Goal: Download file/media

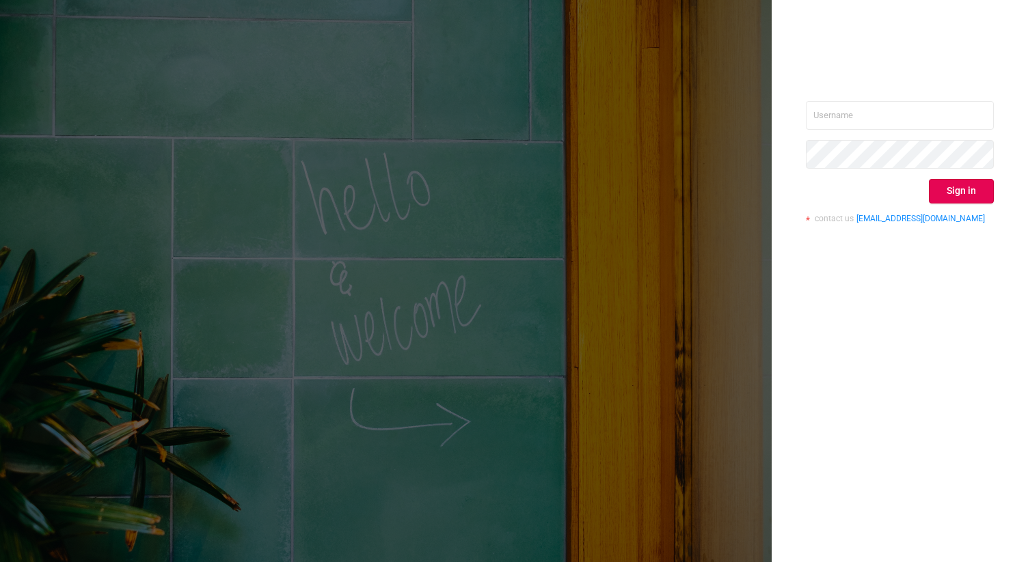
click at [918, 99] on div "Sign in contact us [EMAIL_ADDRESS][DOMAIN_NAME]" at bounding box center [900, 281] width 256 height 562
click at [912, 114] on input "text" at bounding box center [900, 115] width 188 height 29
type input "[PERSON_NAME][EMAIL_ADDRESS][DOMAIN_NAME]"
click at [950, 184] on button "Sign in" at bounding box center [961, 191] width 65 height 25
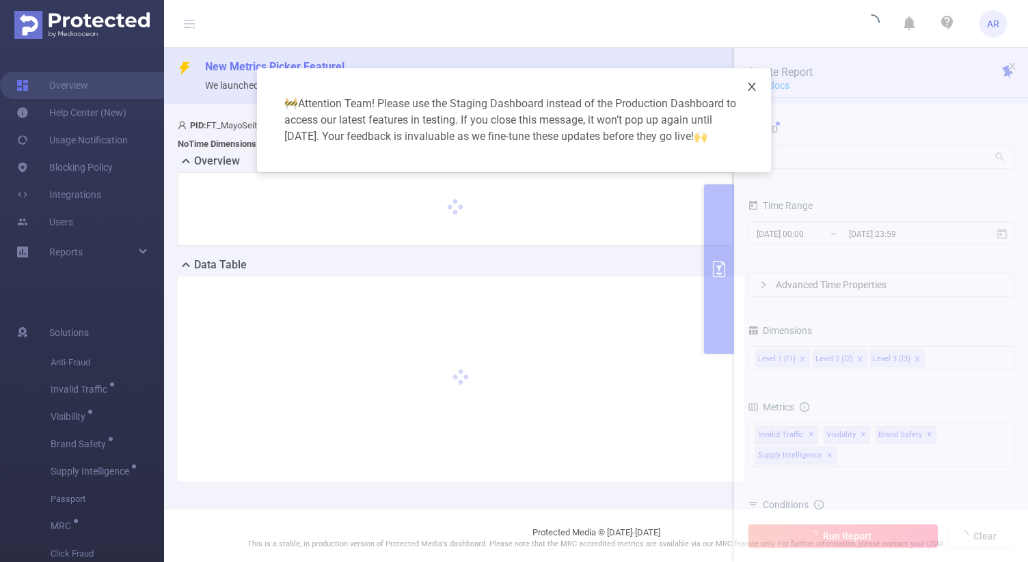
click at [756, 88] on icon "icon: close" at bounding box center [751, 86] width 11 height 11
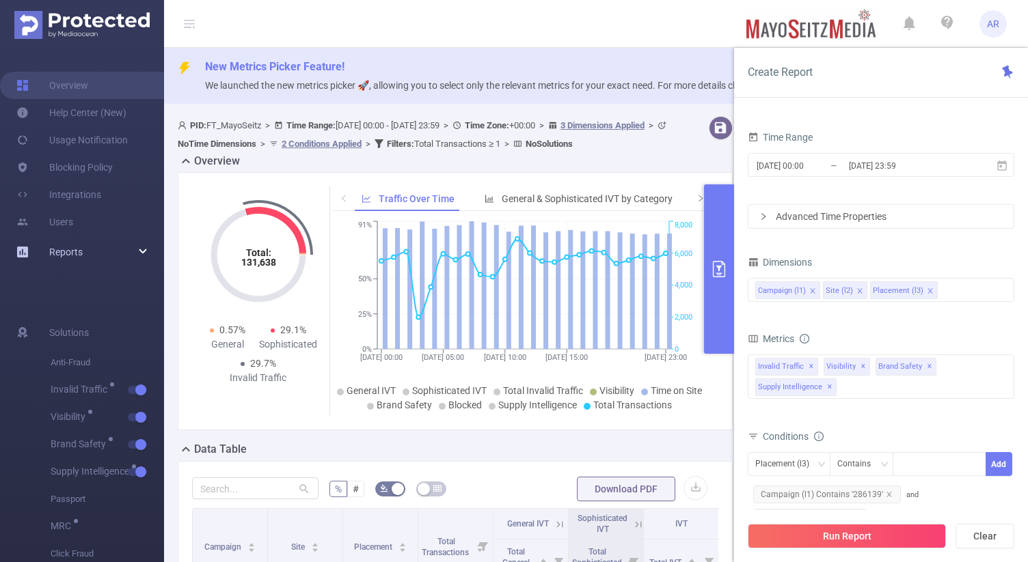
click at [56, 259] on link "Reports" at bounding box center [65, 252] width 33 height 27
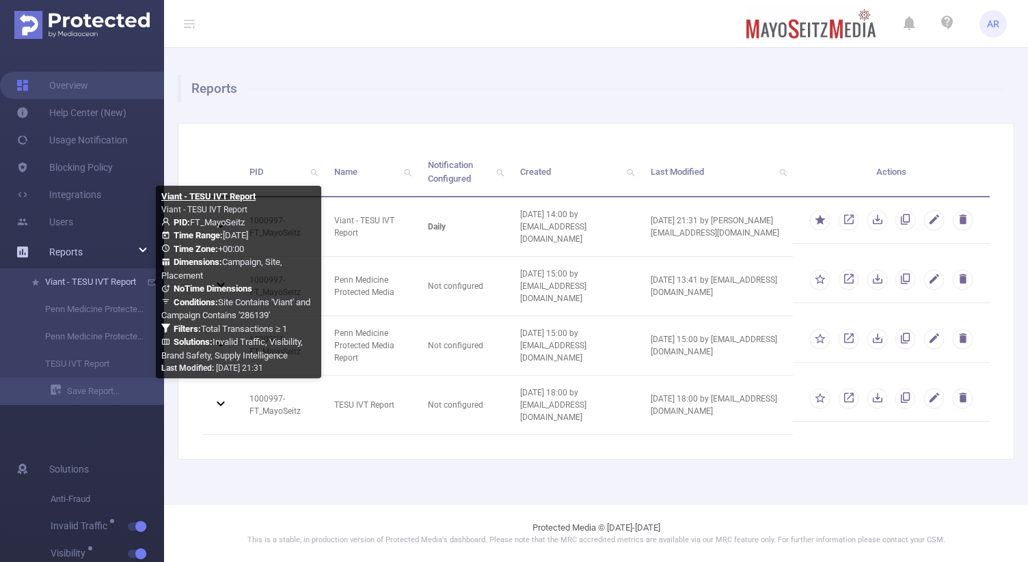
click at [91, 284] on link "Viant - TESU IVT Report" at bounding box center [87, 282] width 120 height 27
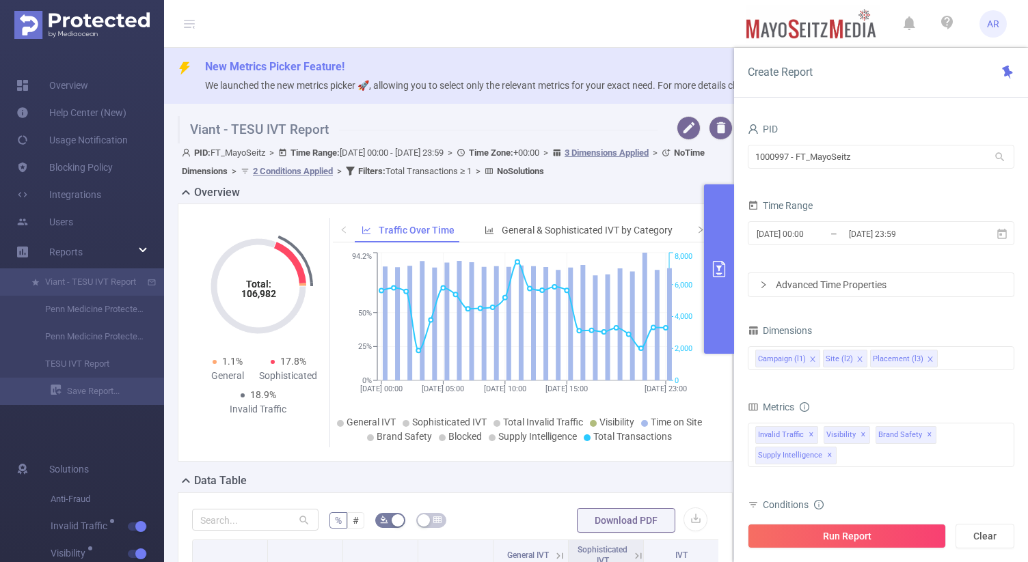
click at [718, 248] on button "primary" at bounding box center [719, 270] width 30 height 170
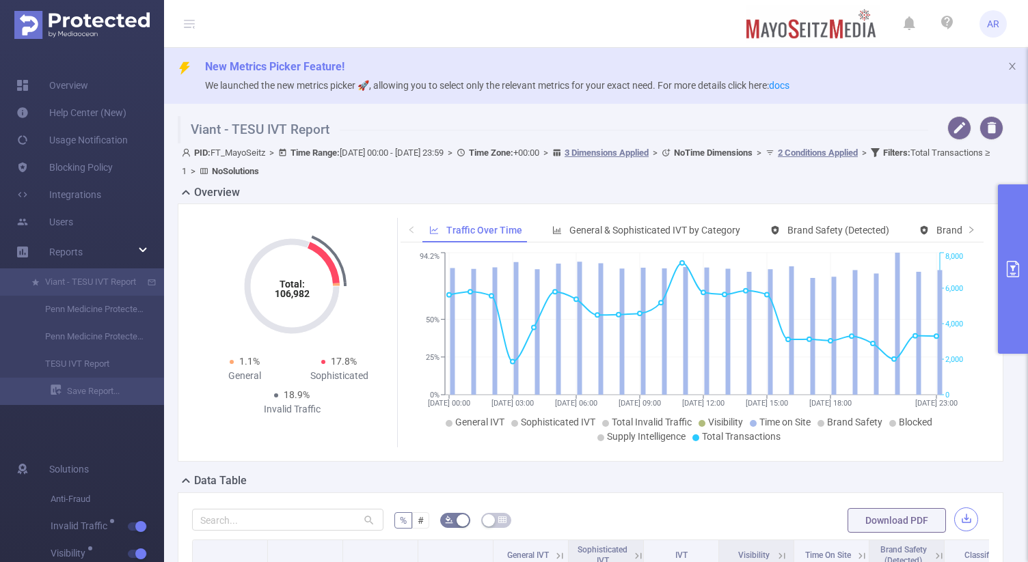
click at [966, 515] on button "button" at bounding box center [966, 520] width 24 height 24
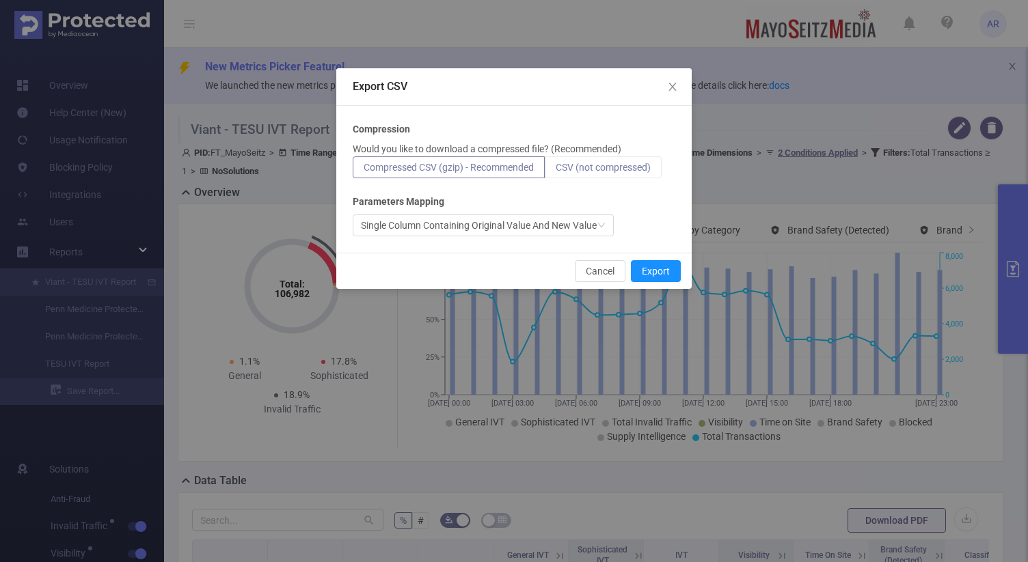
click at [613, 167] on span "CSV (not compressed)" at bounding box center [603, 167] width 95 height 11
click at [556, 171] on input "CSV (not compressed)" at bounding box center [556, 171] width 0 height 0
click at [642, 266] on button "Export" at bounding box center [656, 271] width 50 height 22
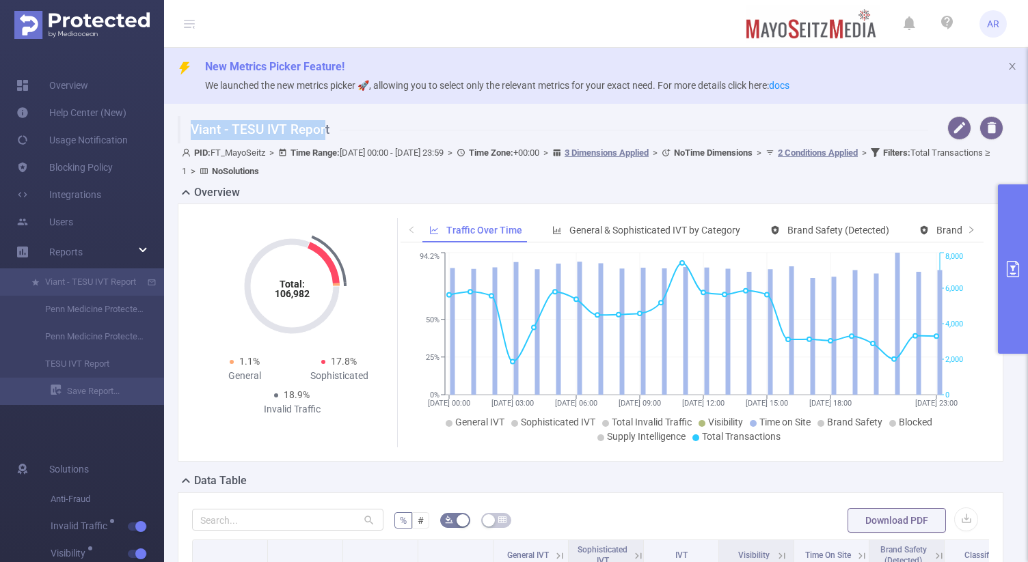
drag, startPoint x: 191, startPoint y: 127, endPoint x: 325, endPoint y: 128, distance: 133.3
click at [325, 129] on h1 "Viant - TESU IVT Report" at bounding box center [553, 129] width 750 height 27
copy h1 "Viant - TESU IVT Repor"
